Goal: Task Accomplishment & Management: Use online tool/utility

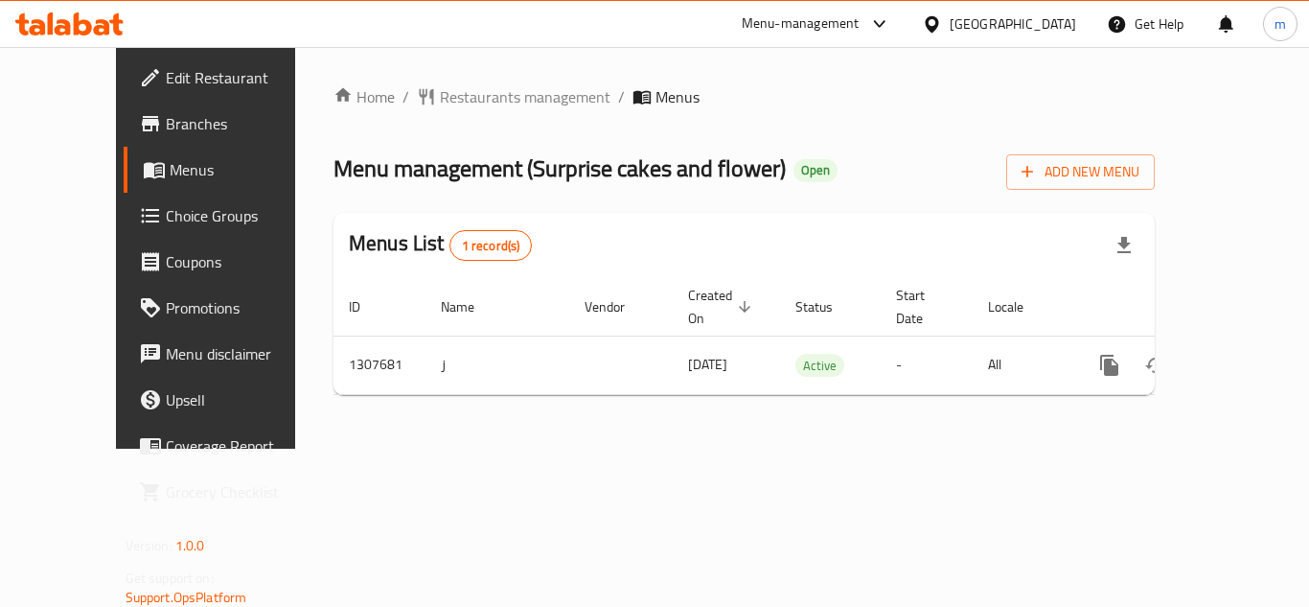
click at [166, 206] on span "Choice Groups" at bounding box center [242, 215] width 153 height 23
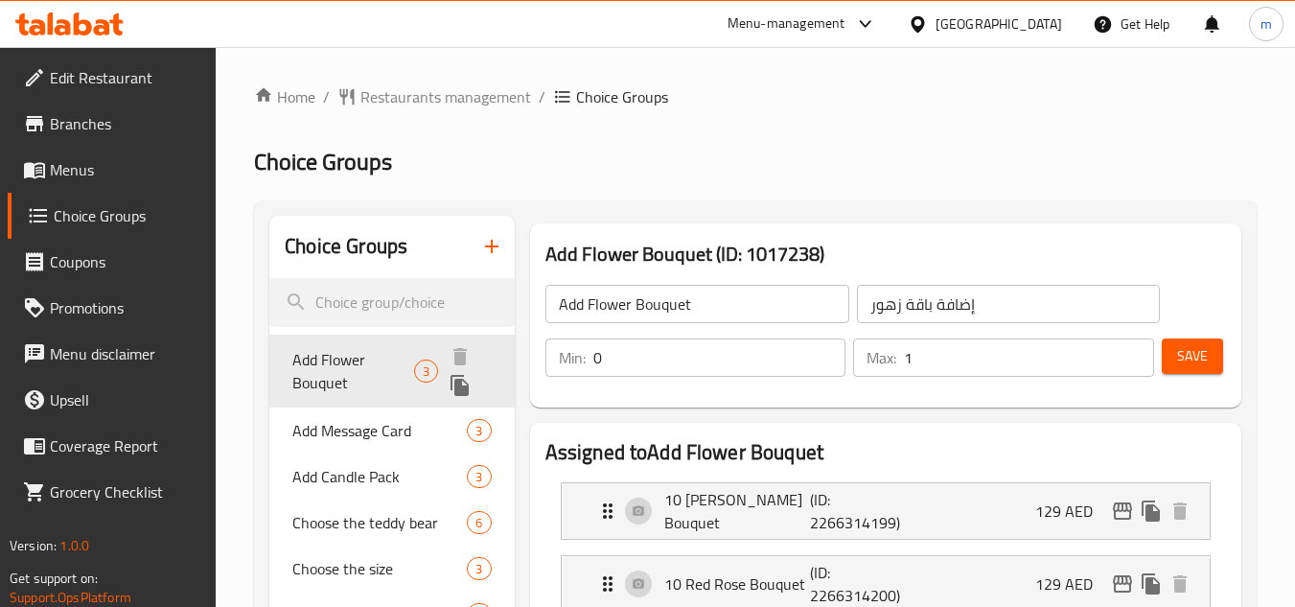
scroll to position [223, 0]
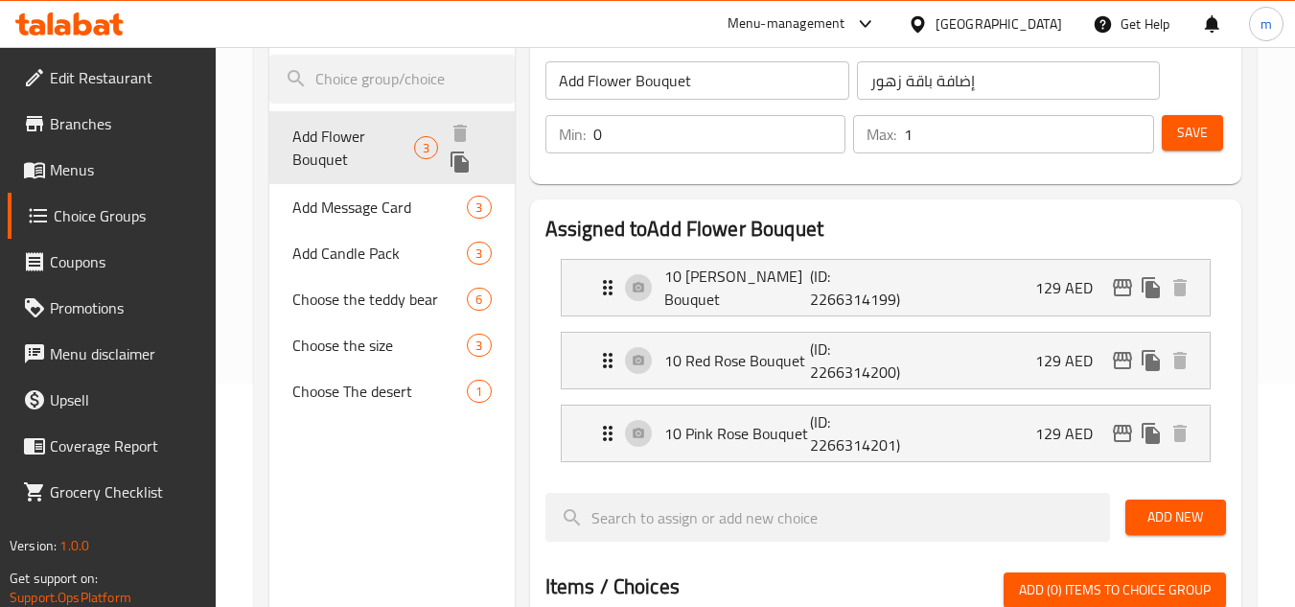
click at [358, 139] on span "Add Flower Bouquet" at bounding box center [353, 148] width 122 height 46
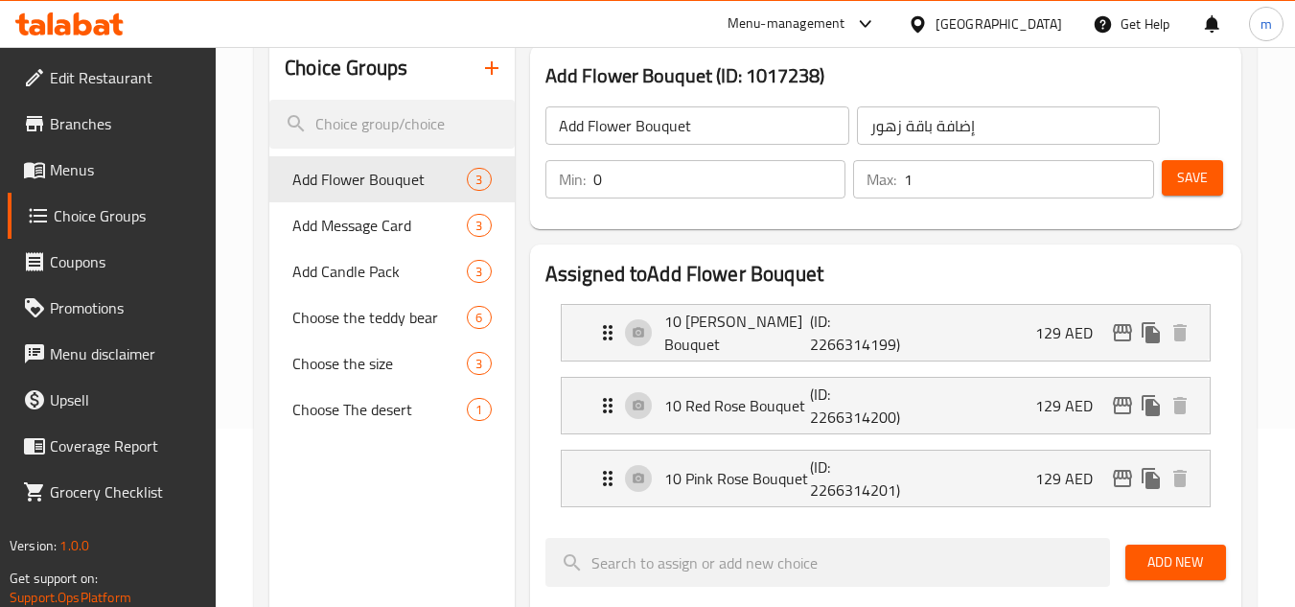
scroll to position [164, 0]
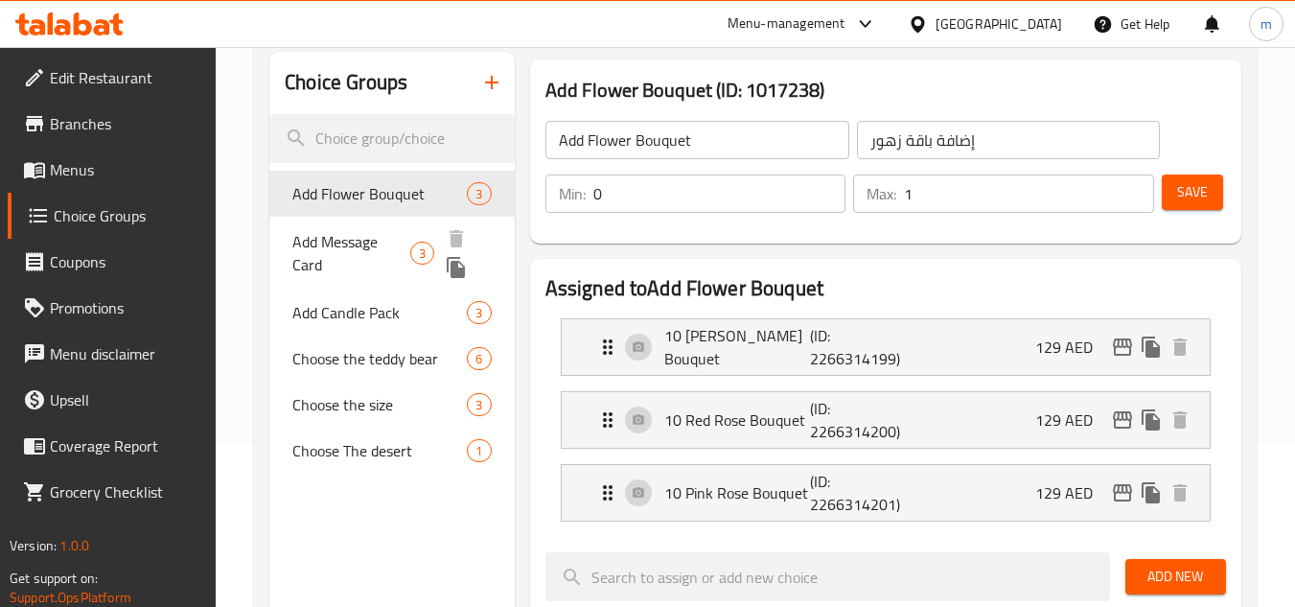
click at [341, 250] on span "Add Message Card" at bounding box center [351, 253] width 118 height 46
type input "Add Message Card"
type input "إضافة بطاقة رسالة"
type input "3"
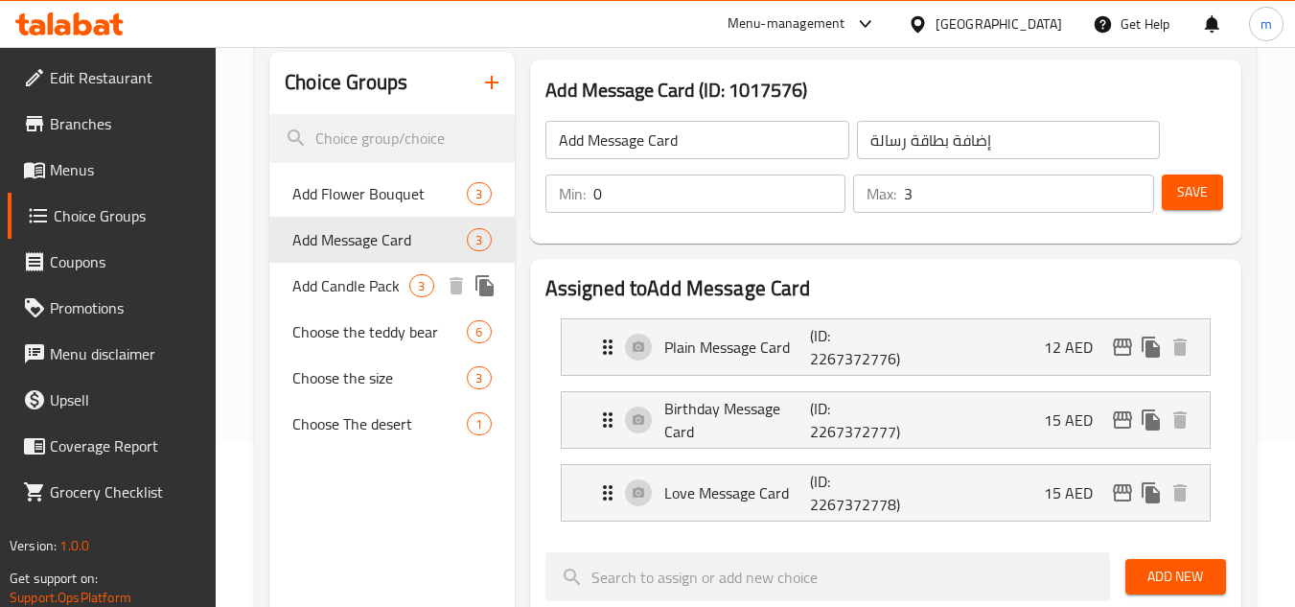
click at [340, 291] on span "Add Candle Pack" at bounding box center [350, 285] width 117 height 23
type input "Add Candle Pack"
type input "أضف حزمة الشموع"
type input "1"
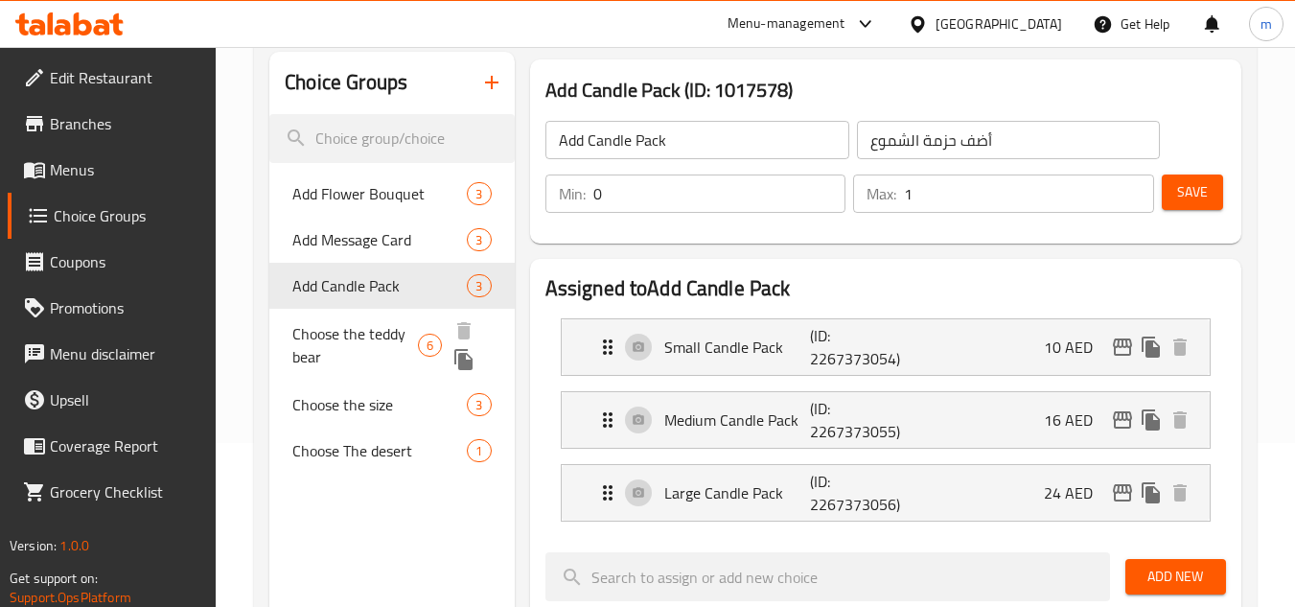
click at [345, 336] on span "Choose the teddy bear" at bounding box center [355, 345] width 126 height 46
type input "Choose the teddy bear"
type input "اختر دبدوب"
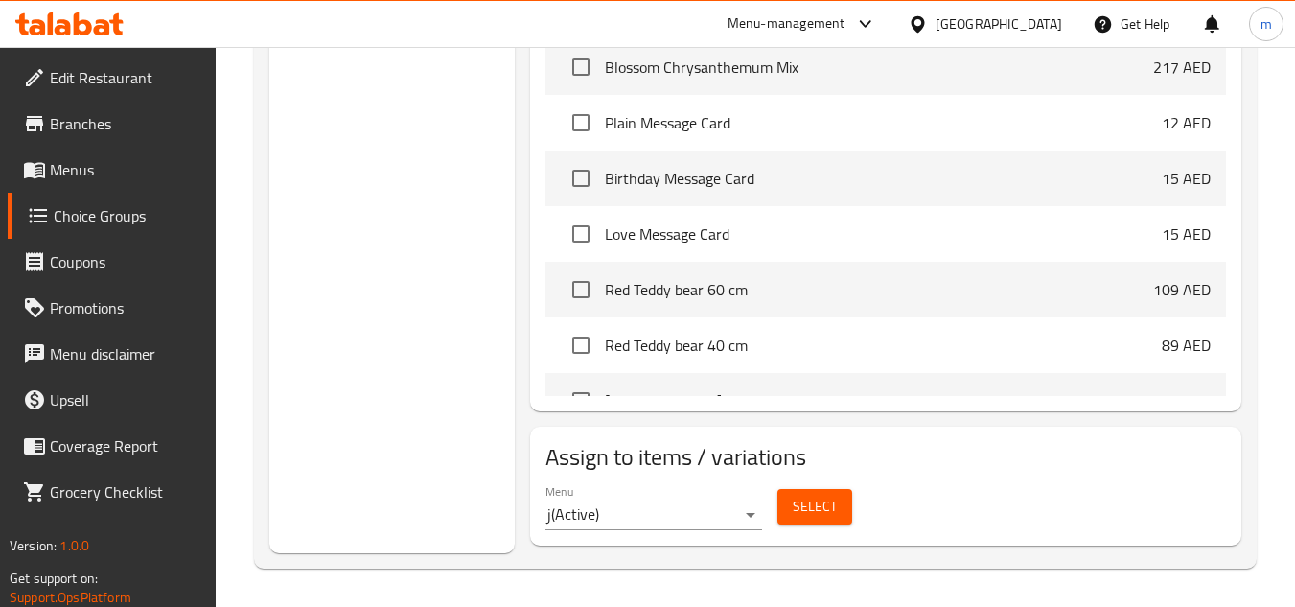
scroll to position [0, 0]
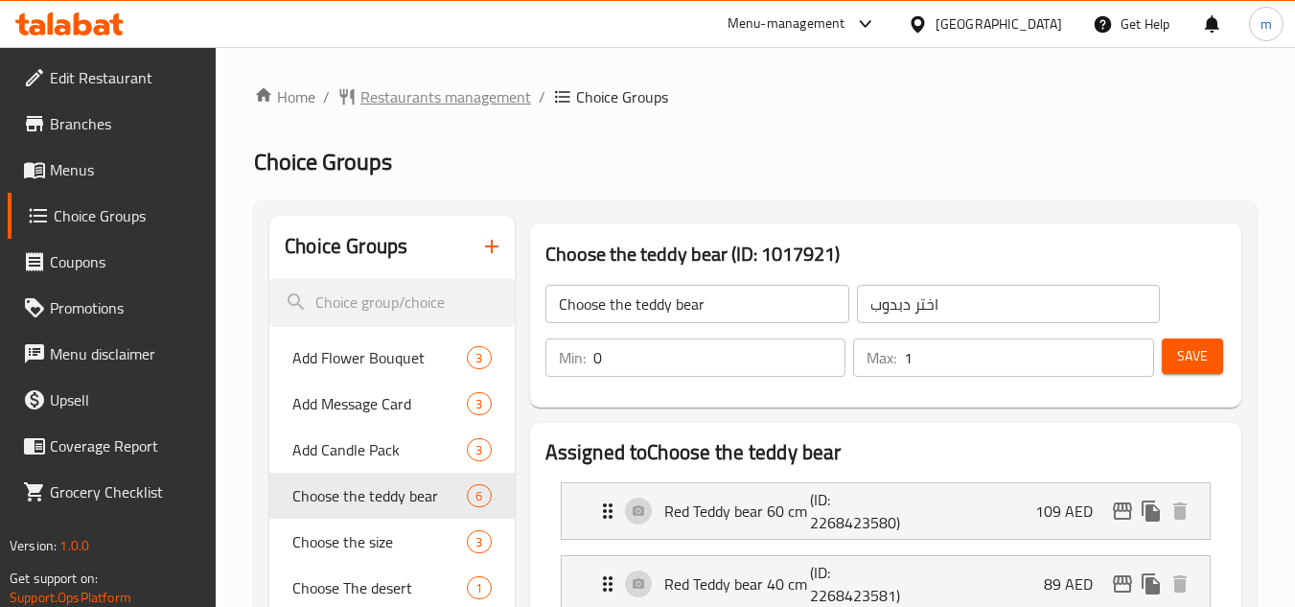
click at [428, 103] on span "Restaurants management" at bounding box center [445, 96] width 171 height 23
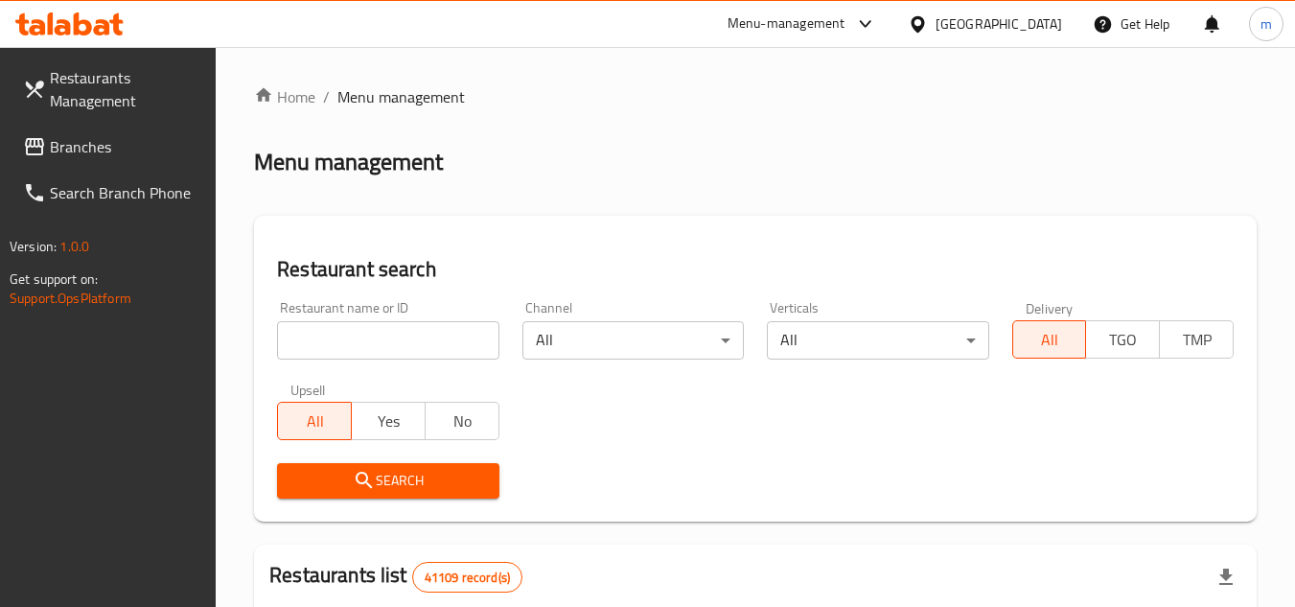
click at [47, 143] on span at bounding box center [36, 146] width 27 height 23
